Goal: Task Accomplishment & Management: Use online tool/utility

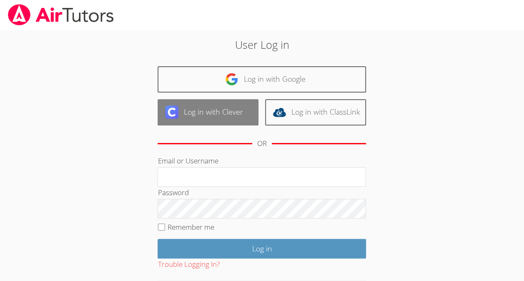
click at [243, 113] on link "Log in with Clever" at bounding box center [208, 112] width 101 height 26
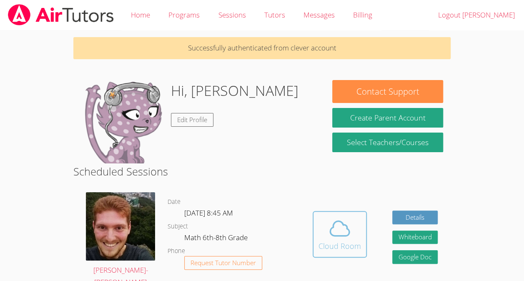
click at [319, 243] on div "Cloud Room" at bounding box center [340, 246] width 43 height 12
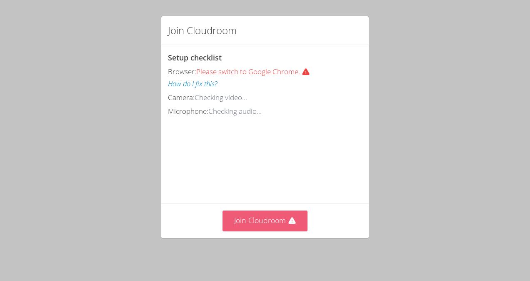
click at [271, 223] on button "Join Cloudroom" at bounding box center [265, 221] width 85 height 20
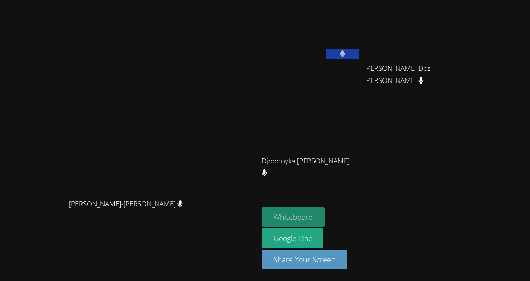
click at [325, 215] on button "Whiteboard" at bounding box center [293, 217] width 63 height 20
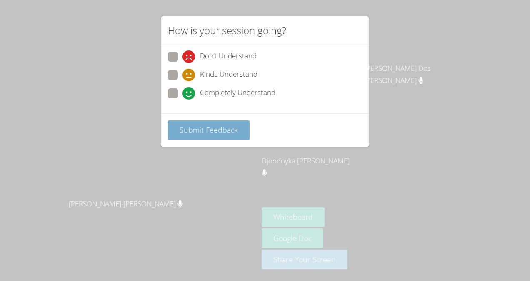
click at [218, 130] on span "Submit Feedback" at bounding box center [209, 130] width 58 height 10
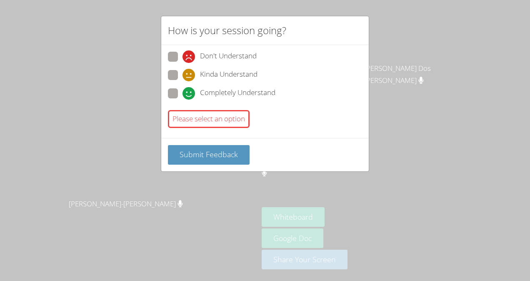
click at [216, 107] on div "Please select an option" at bounding box center [265, 119] width 194 height 25
click at [245, 73] on span "Kinda Understand" at bounding box center [229, 75] width 58 height 13
click at [190, 73] on input "Kinda Understand" at bounding box center [186, 73] width 7 height 7
radio input "true"
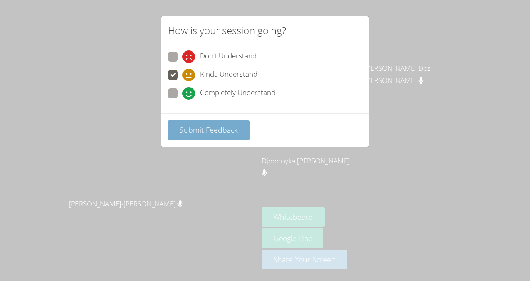
click at [216, 135] on button "Submit Feedback" at bounding box center [209, 130] width 82 height 20
